Goal: Task Accomplishment & Management: Use online tool/utility

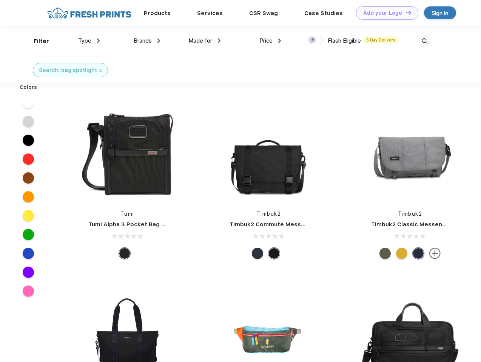
scroll to position [0, 0]
click at [384, 13] on link "Add your Logo Design Tool" at bounding box center [387, 12] width 62 height 13
click at [0, 0] on div "Design Tool" at bounding box center [0, 0] width 0 height 0
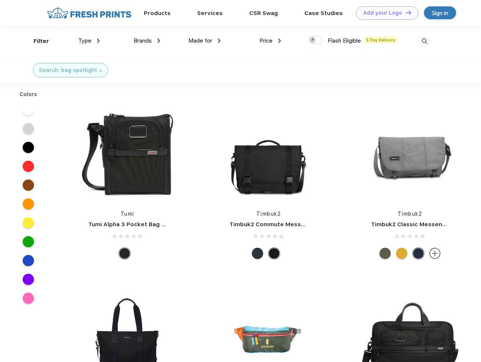
click at [405, 12] on link "Add your Logo Design Tool" at bounding box center [387, 12] width 62 height 13
click at [36, 41] on div "Filter" at bounding box center [41, 41] width 15 height 9
click at [89, 41] on span "Type" at bounding box center [84, 40] width 13 height 7
click at [147, 41] on span "Brands" at bounding box center [143, 40] width 18 height 7
click at [205, 41] on span "Made for" at bounding box center [200, 40] width 24 height 7
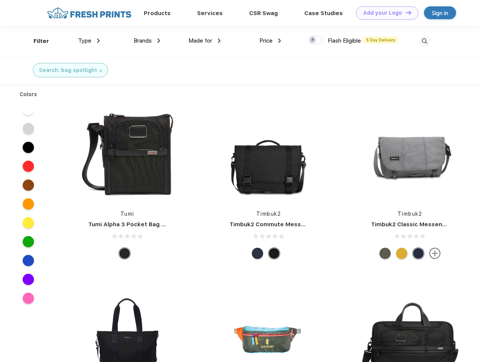
click at [270, 41] on span "Price" at bounding box center [265, 40] width 13 height 7
click at [316, 40] on div at bounding box center [315, 40] width 15 height 8
click at [313, 40] on input "checkbox" at bounding box center [310, 37] width 5 height 5
click at [424, 41] on img at bounding box center [424, 41] width 12 height 12
